Goal: Check status: Check status

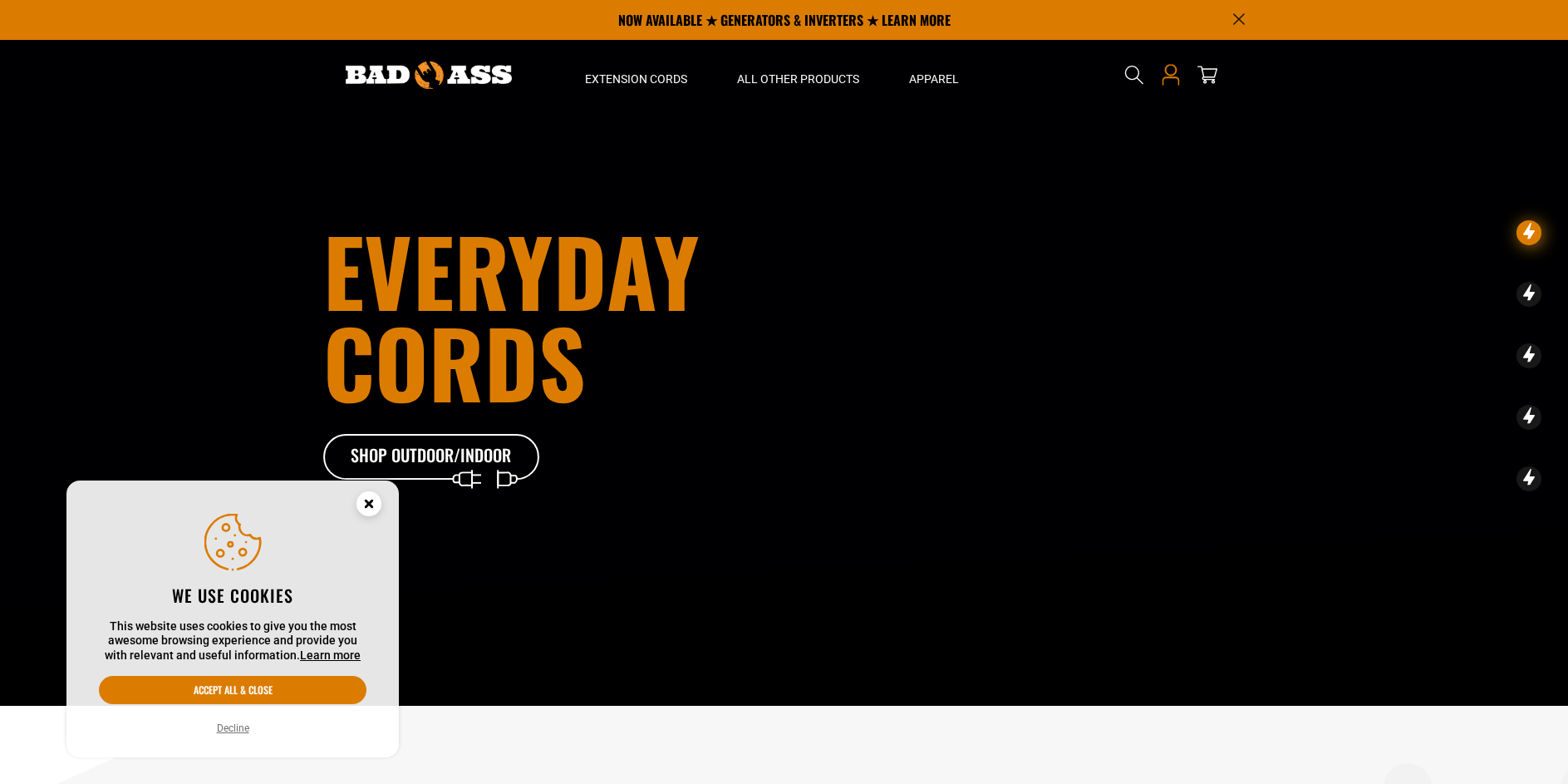
click at [1174, 79] on icon at bounding box center [1170, 75] width 21 height 21
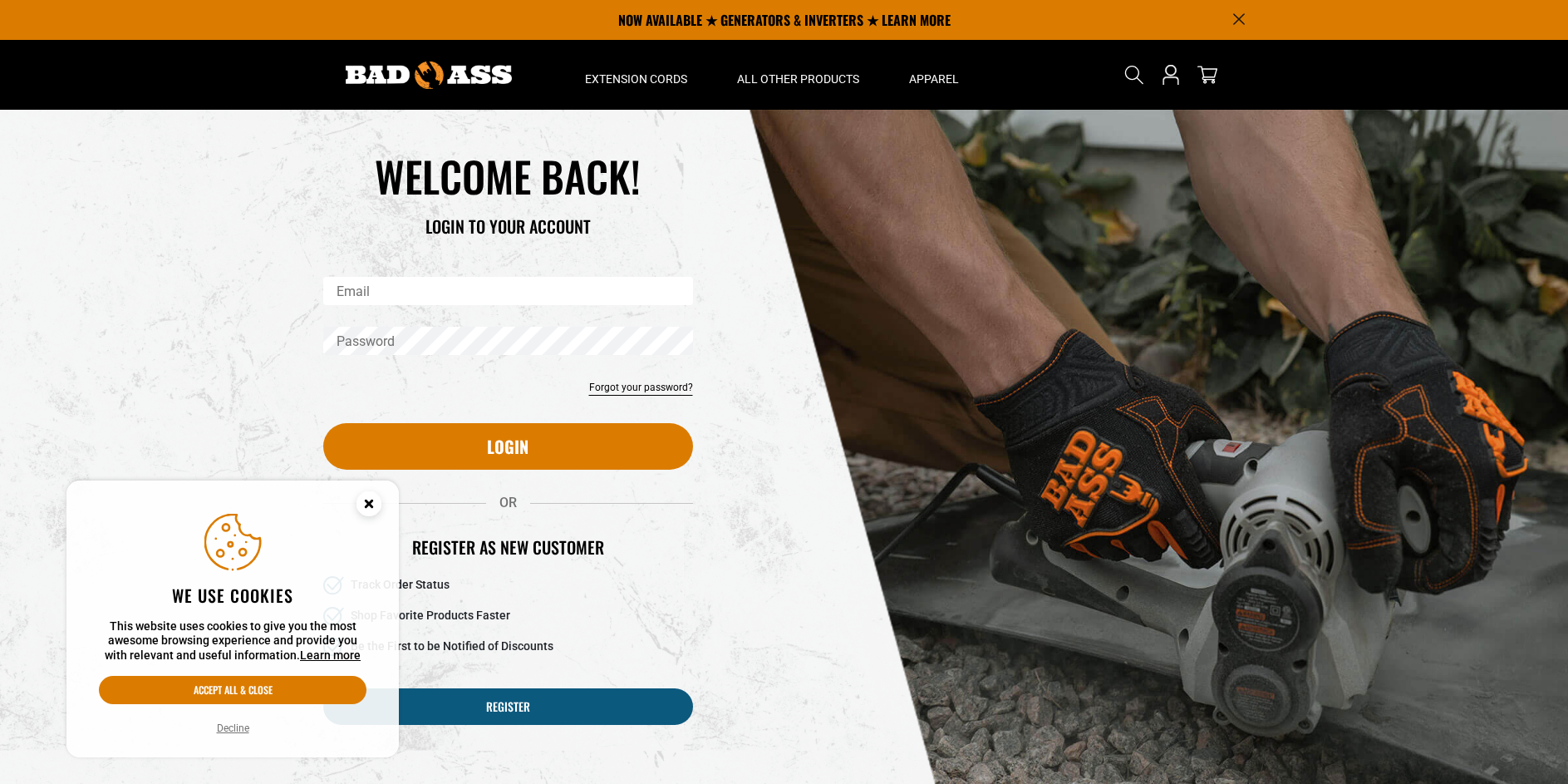
click at [522, 300] on input "Email" at bounding box center [508, 291] width 370 height 29
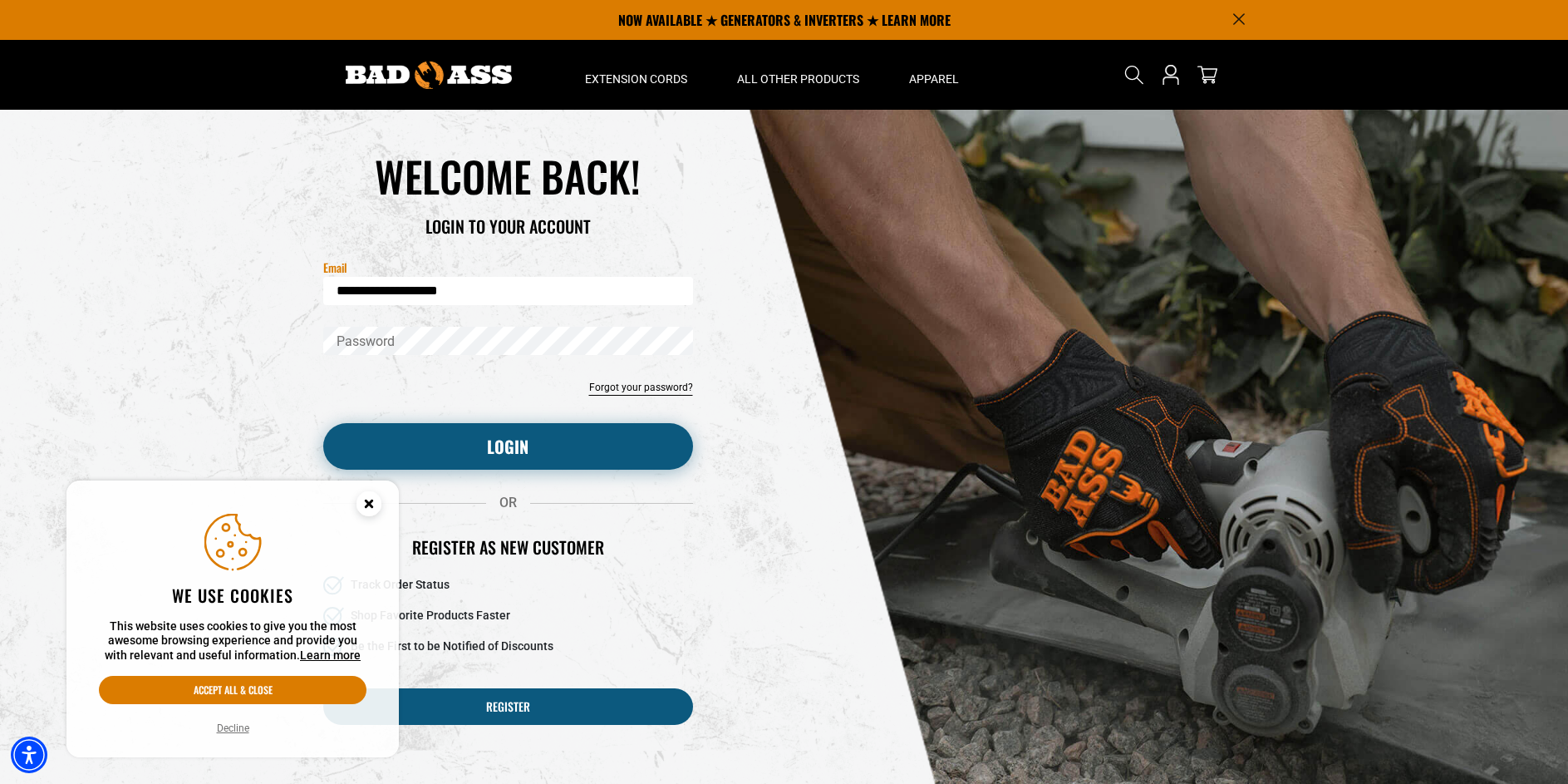
type input "**********"
click at [492, 465] on button "Login" at bounding box center [508, 446] width 370 height 47
click at [512, 453] on button "Login" at bounding box center [508, 446] width 370 height 47
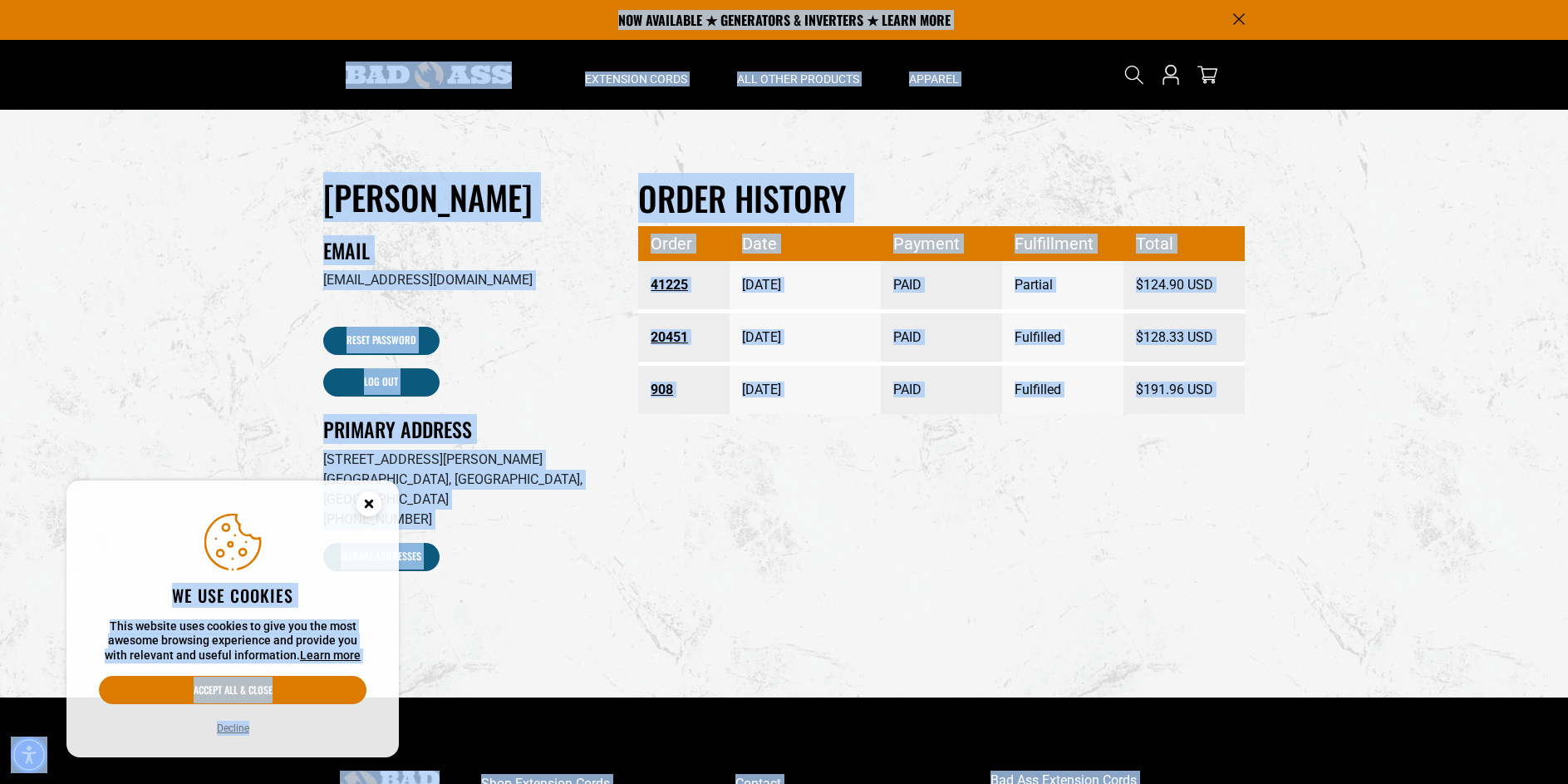
click at [660, 287] on link "41225" at bounding box center [684, 285] width 66 height 29
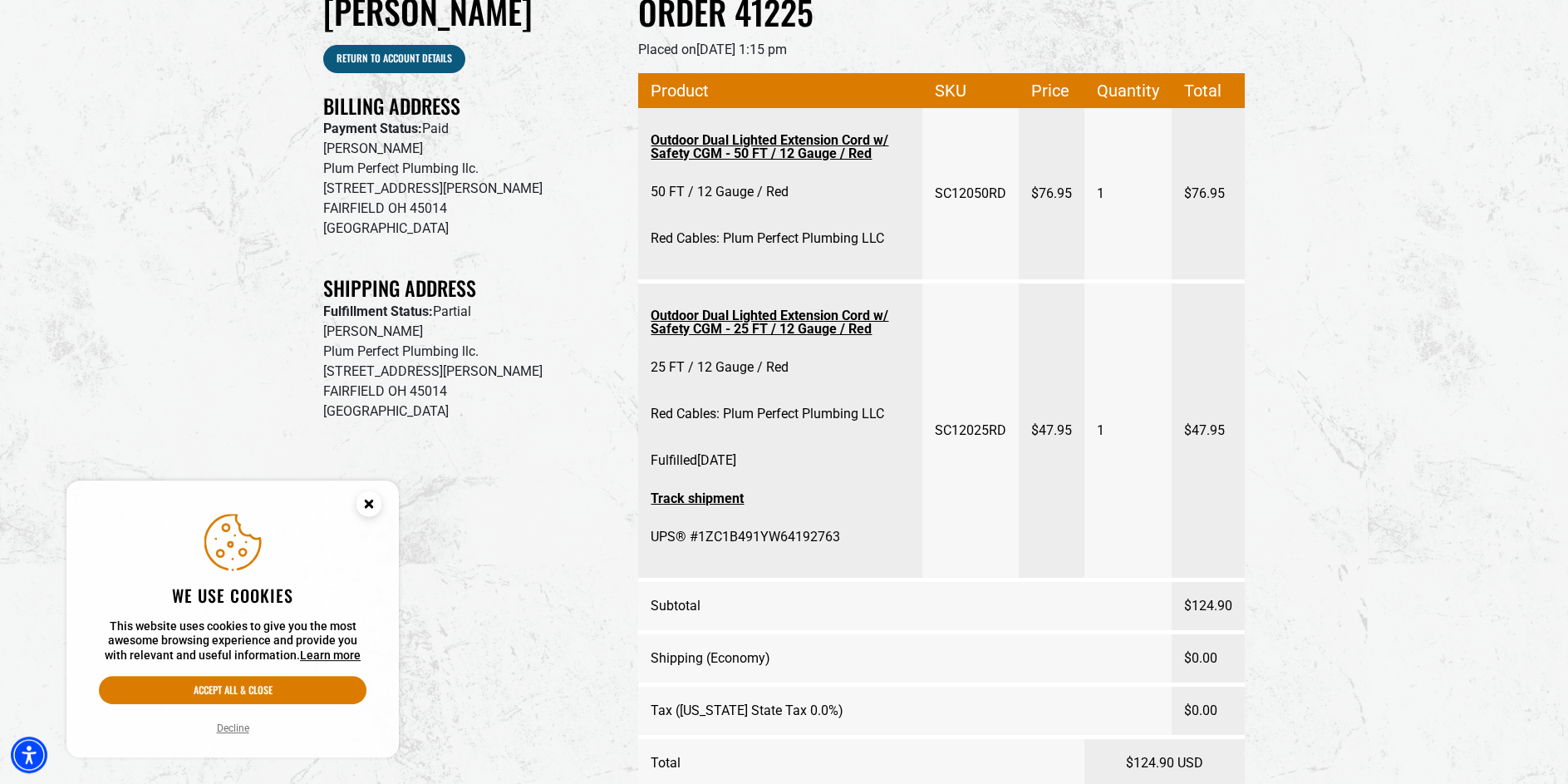
scroll to position [254, 0]
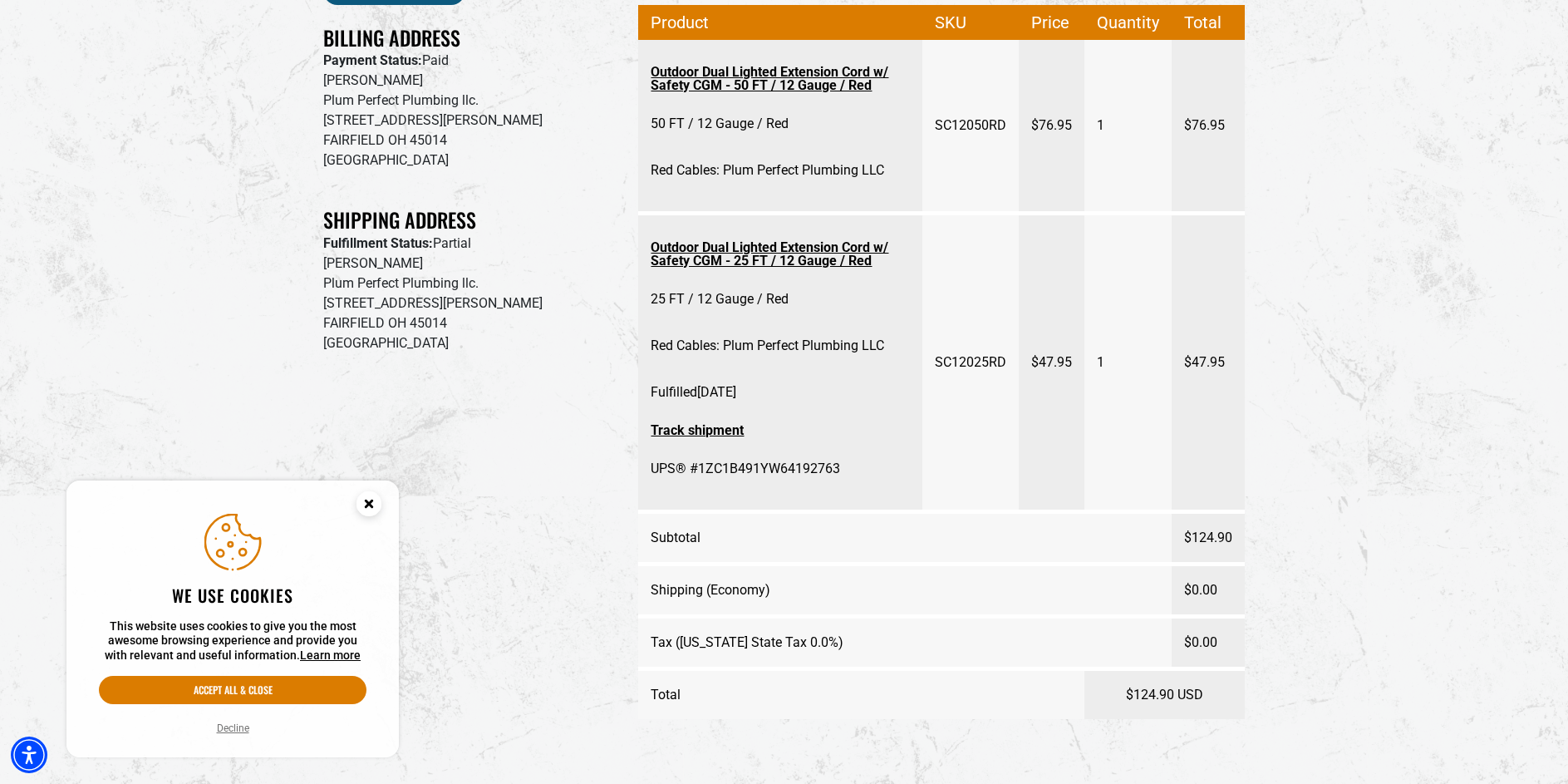
click at [373, 496] on circle "Close this option" at bounding box center [368, 503] width 25 height 25
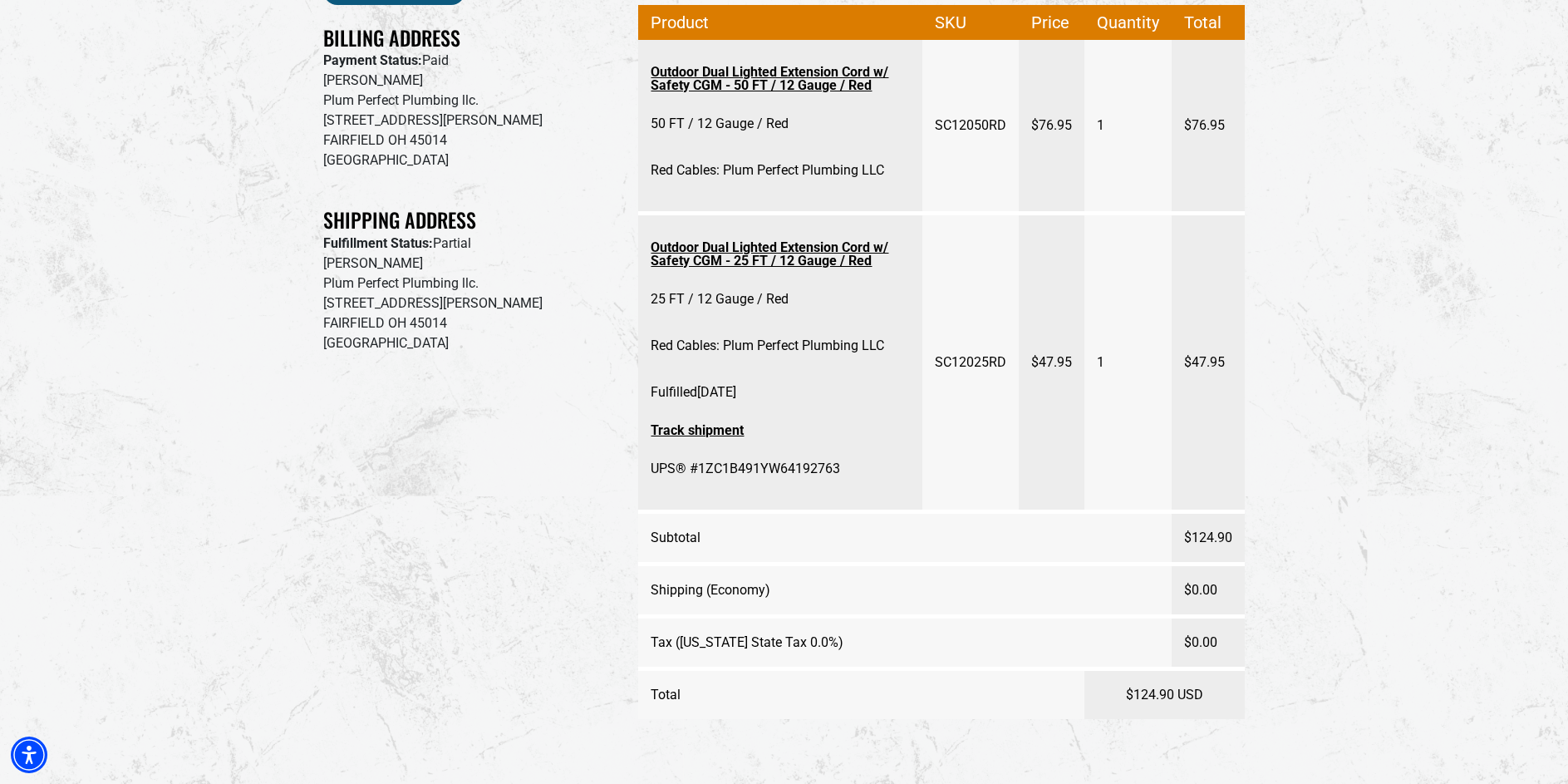
scroll to position [0, 0]
